Goal: Task Accomplishment & Management: Manage account settings

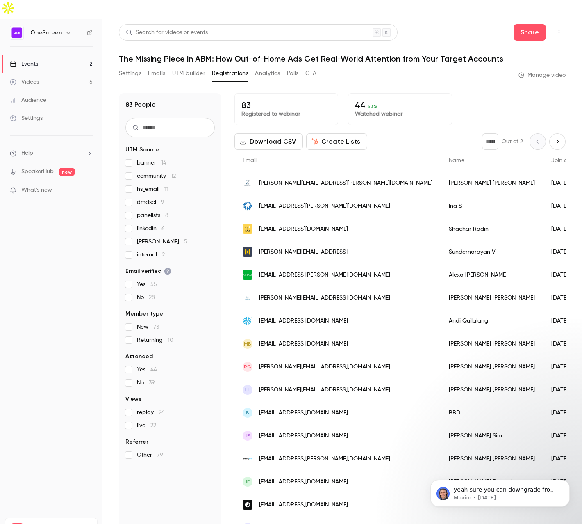
click at [35, 60] on div "Events" at bounding box center [24, 64] width 28 height 8
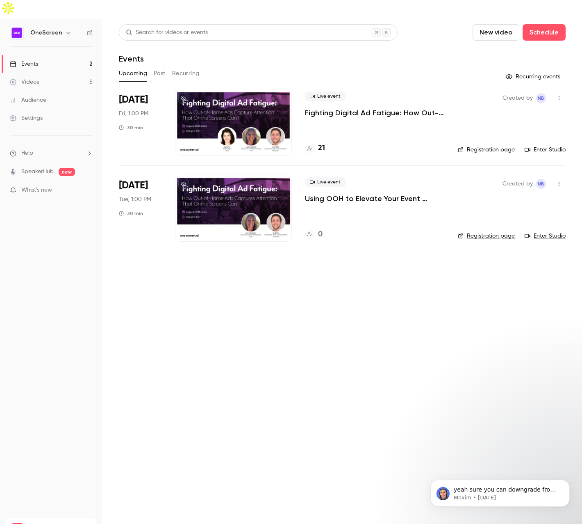
click at [230, 93] on div at bounding box center [233, 123] width 117 height 66
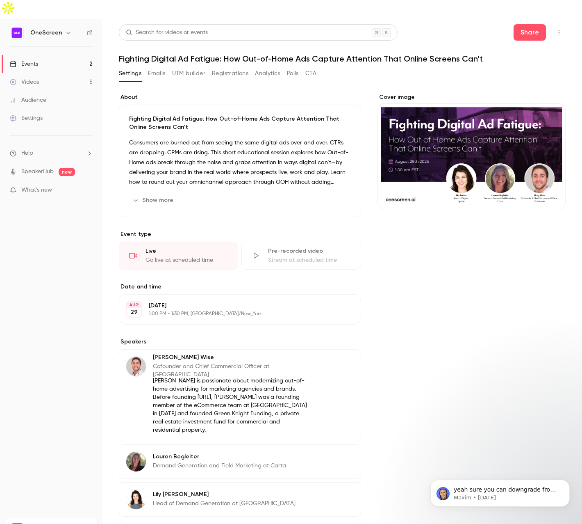
click at [551, 191] on icon "Cover image" at bounding box center [551, 194] width 9 height 7
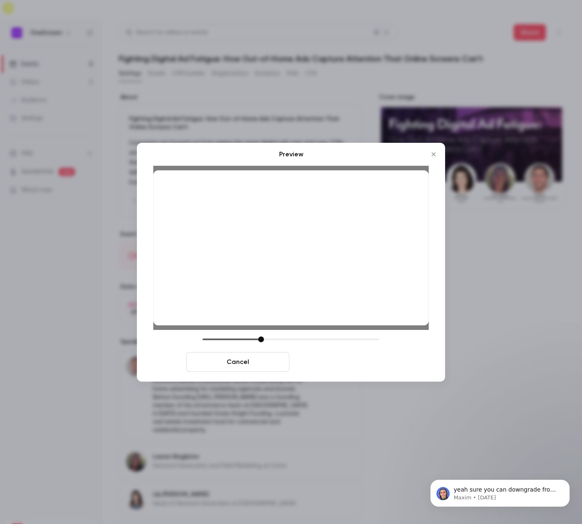
click at [329, 365] on button "Save cover" at bounding box center [344, 362] width 103 height 20
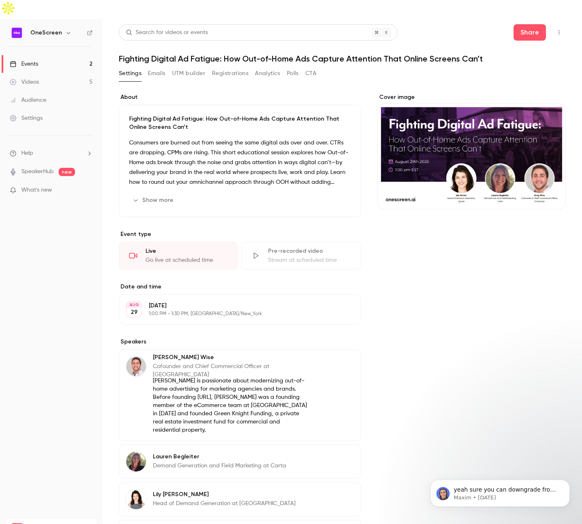
click at [214, 67] on button "Registrations" at bounding box center [230, 73] width 36 height 13
